Goal: Task Accomplishment & Management: Use online tool/utility

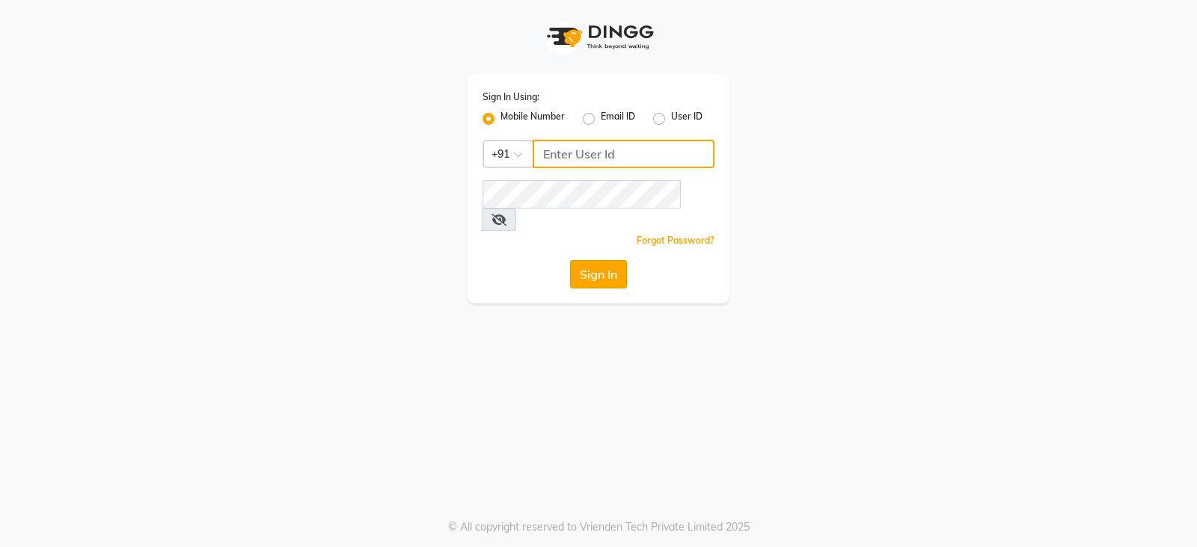
type input "9175245454"
click at [593, 260] on button "Sign In" at bounding box center [598, 274] width 57 height 28
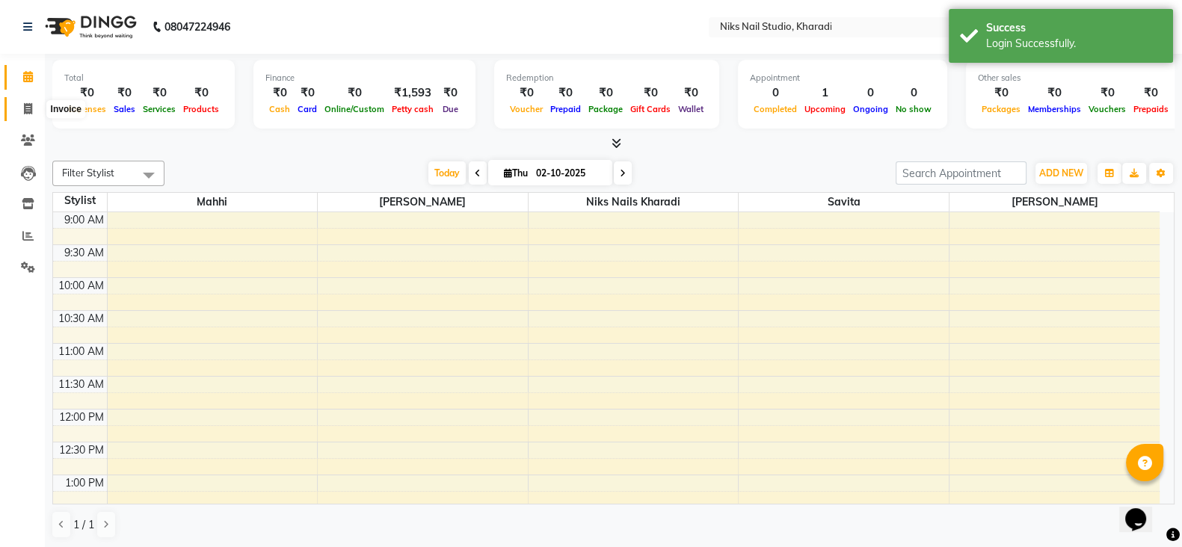
click at [29, 110] on icon at bounding box center [28, 108] width 8 height 11
select select "8770"
select select "service"
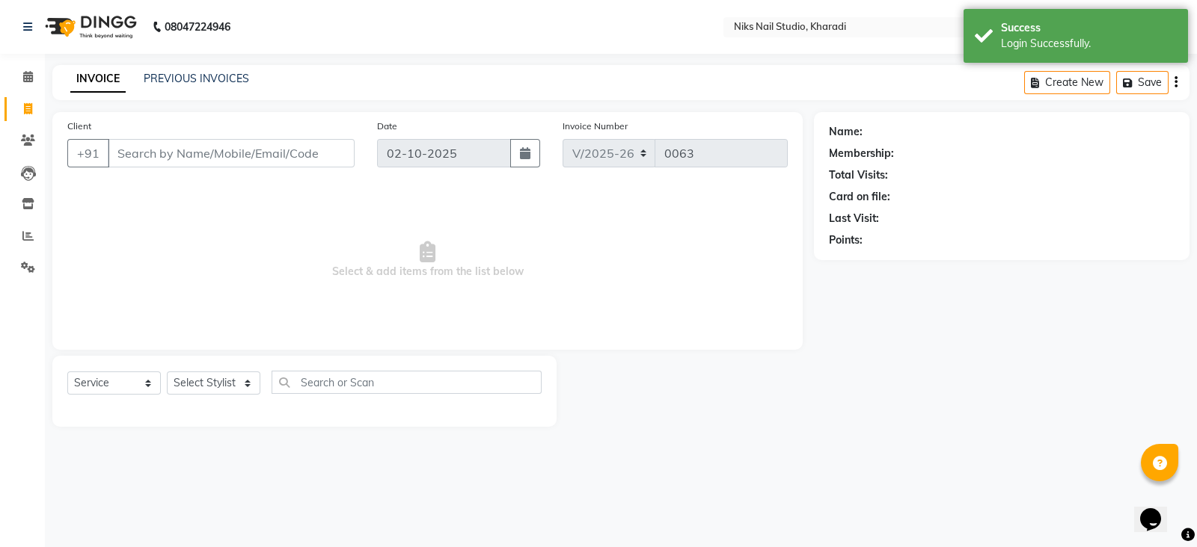
click at [160, 153] on input "Client" at bounding box center [231, 153] width 247 height 28
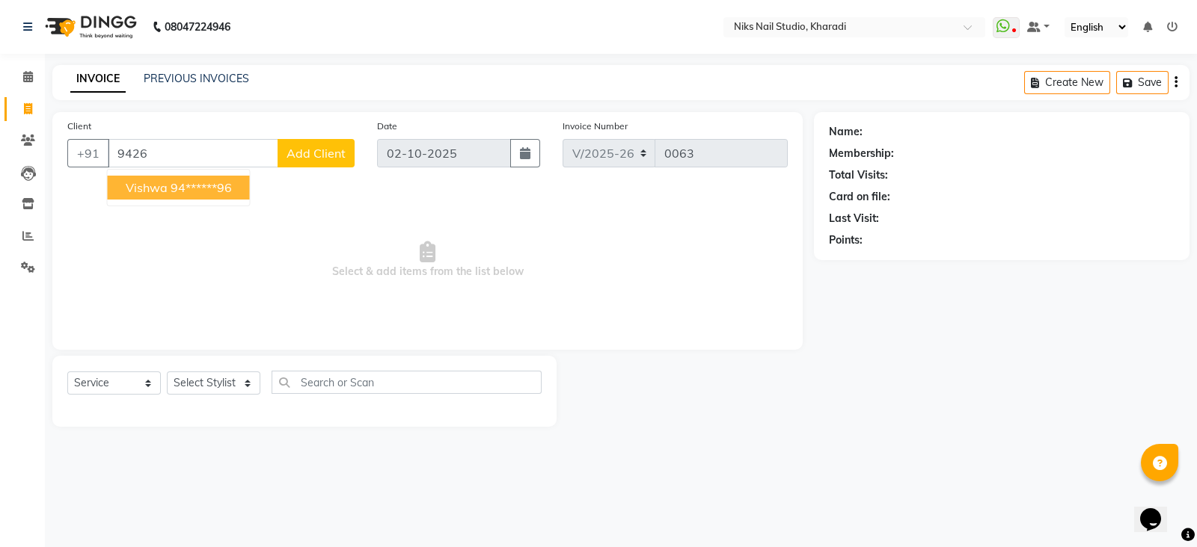
click at [206, 194] on ngb-highlight "94******96" at bounding box center [201, 187] width 61 height 15
type input "94******96"
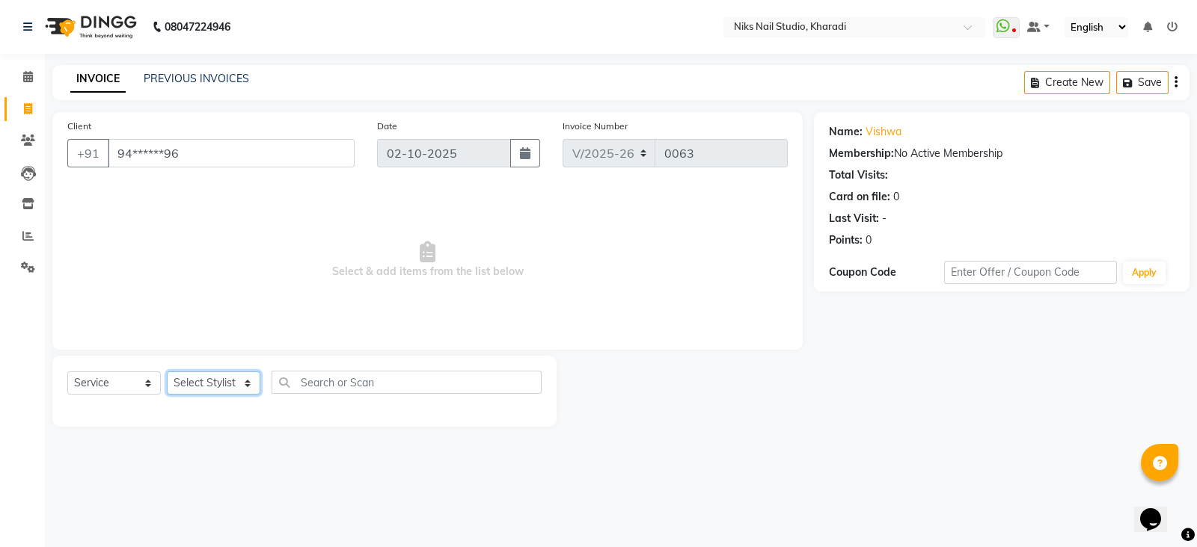
click at [248, 390] on select "Select Stylist Mahhi Niks Nails Kharadi [PERSON_NAME] [PERSON_NAME] Maam Savita…" at bounding box center [213, 383] width 93 height 23
select select "90235"
click at [167, 372] on select "Select Stylist Mahhi Niks Nails Kharadi [PERSON_NAME] [PERSON_NAME] Maam Savita…" at bounding box center [213, 383] width 93 height 23
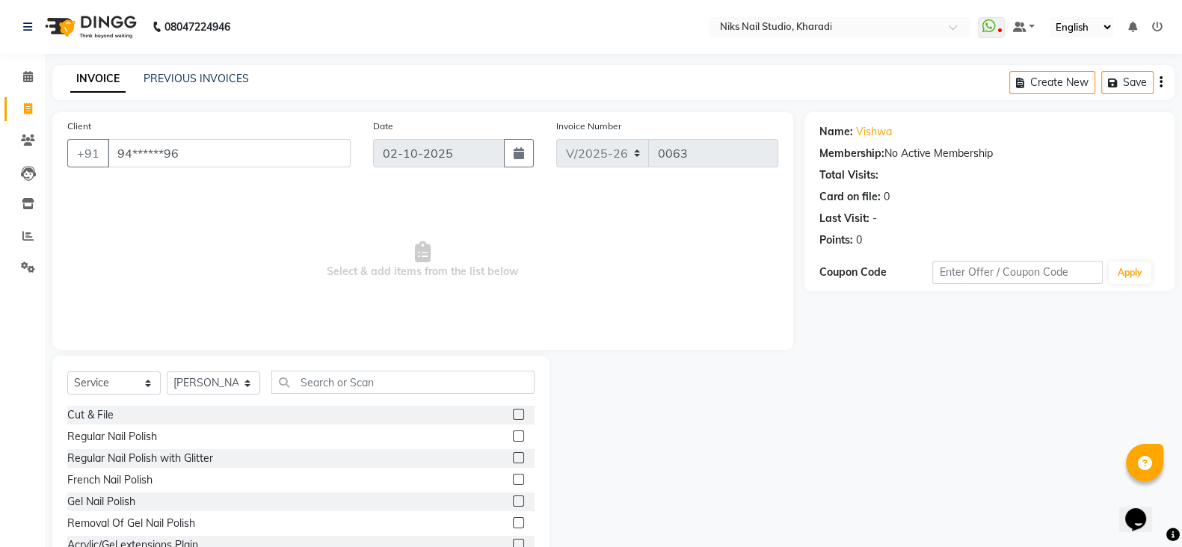
click at [513, 505] on label at bounding box center [518, 501] width 11 height 11
click at [513, 505] on input "checkbox" at bounding box center [518, 502] width 10 height 10
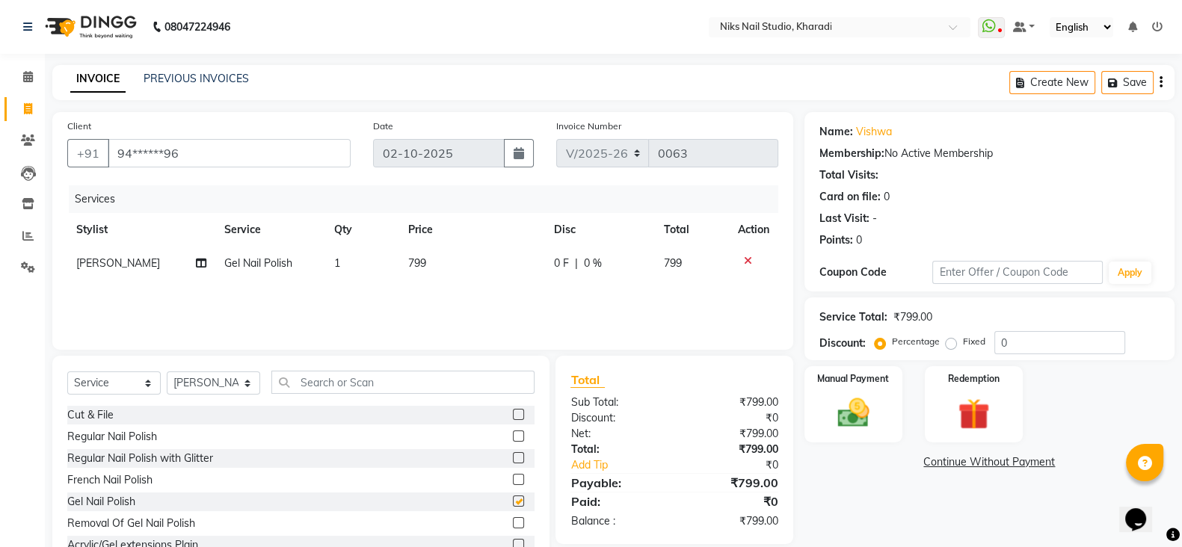
checkbox input "false"
click at [1018, 344] on input "0" at bounding box center [1060, 342] width 131 height 23
type input "05"
click at [868, 399] on img at bounding box center [853, 412] width 53 height 37
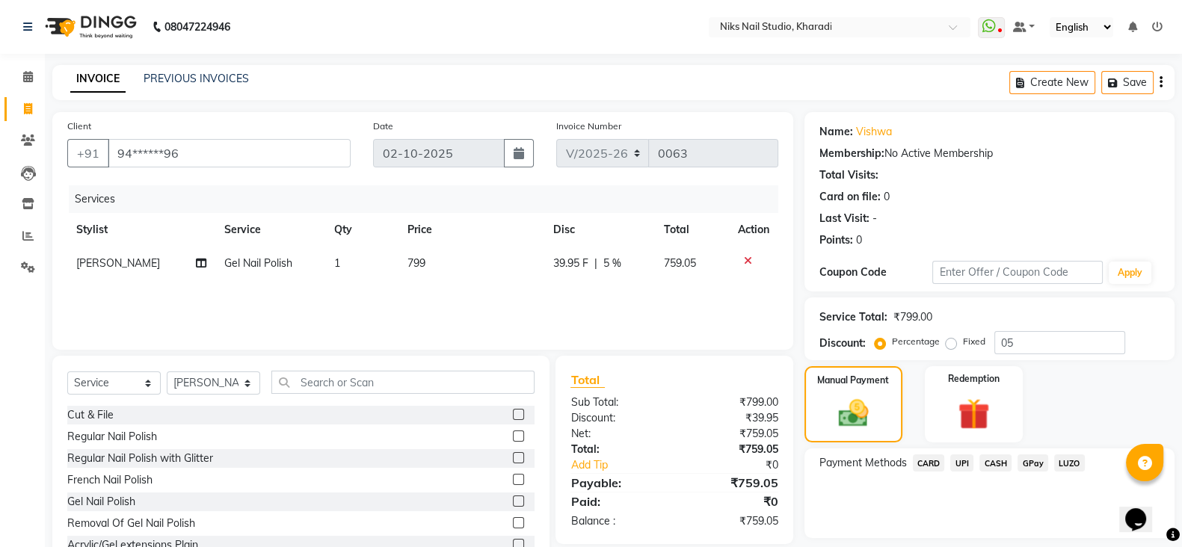
click at [927, 462] on span "CARD" at bounding box center [929, 463] width 32 height 17
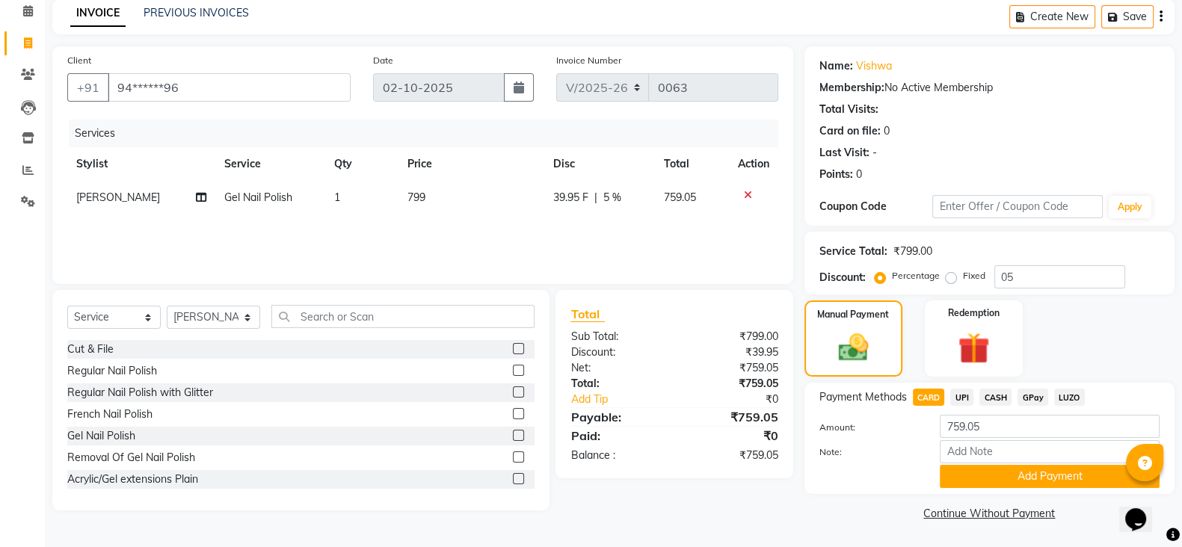
scroll to position [67, 0]
click at [1031, 481] on button "Add Payment" at bounding box center [1050, 476] width 220 height 23
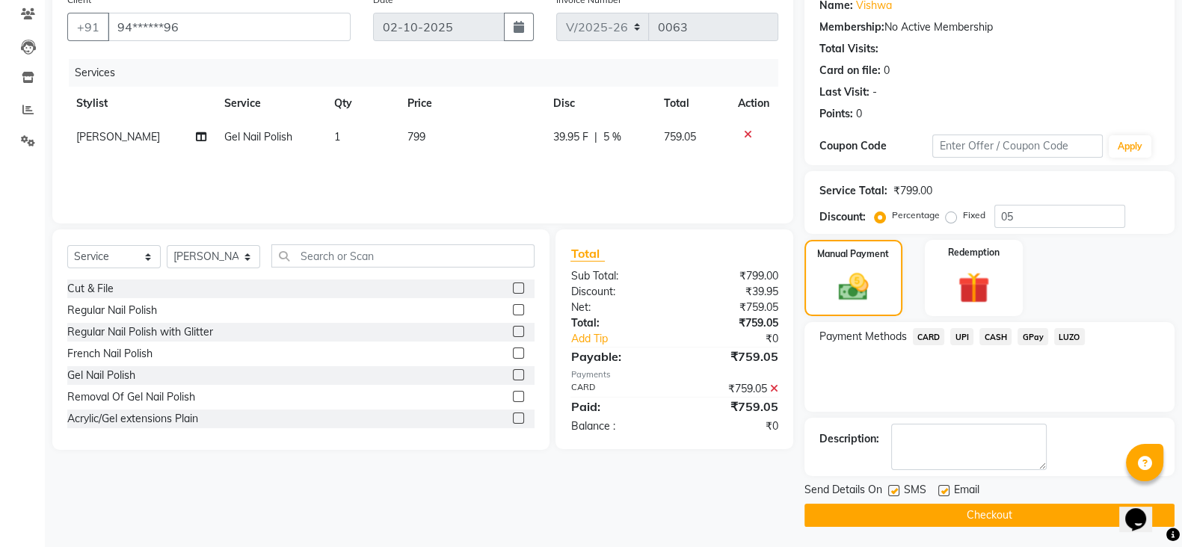
scroll to position [128, 0]
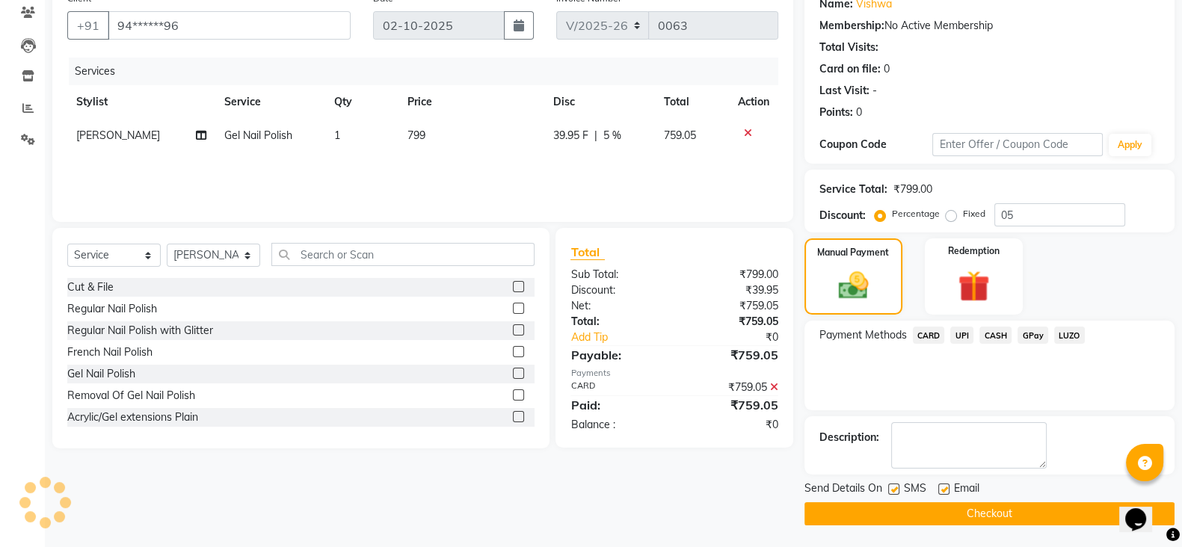
click at [1013, 512] on button "Checkout" at bounding box center [990, 514] width 370 height 23
